Goal: Use online tool/utility

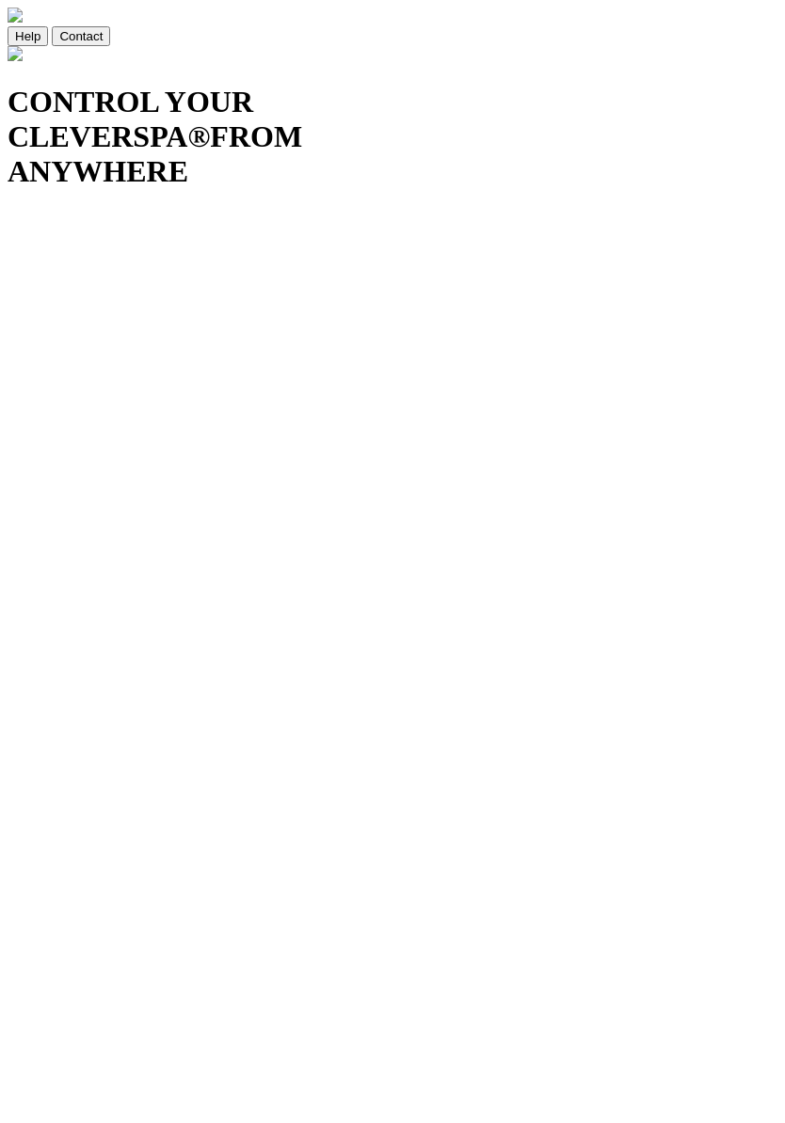
click at [692, 189] on div "CONTROL YOUR CLEVERSPA ® FROM ANYWHERE" at bounding box center [393, 117] width 770 height 143
click at [674, 189] on div "CONTROL YOUR CLEVERSPA ® FROM ANYWHERE" at bounding box center [393, 117] width 770 height 143
click at [669, 189] on div "CONTROL YOUR CLEVERSPA ® FROM ANYWHERE" at bounding box center [393, 117] width 770 height 143
click at [660, 189] on div "CONTROL YOUR CLEVERSPA ® FROM ANYWHERE" at bounding box center [393, 117] width 770 height 143
click at [665, 189] on div "CONTROL YOUR CLEVERSPA ® FROM ANYWHERE" at bounding box center [393, 117] width 770 height 143
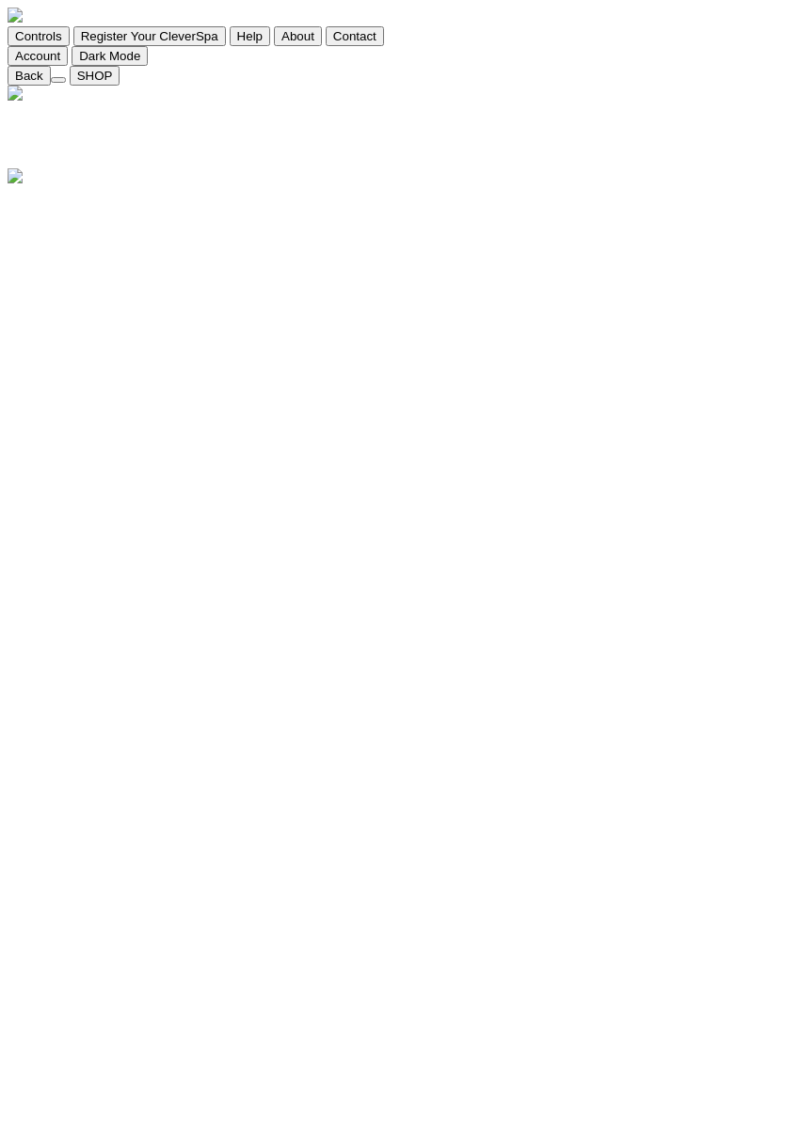
click at [626, 187] on div at bounding box center [393, 187] width 770 height 0
click at [585, 187] on div at bounding box center [393, 187] width 770 height 0
click at [22, 187] on div at bounding box center [393, 187] width 770 height 0
